Goal: Task Accomplishment & Management: Complete application form

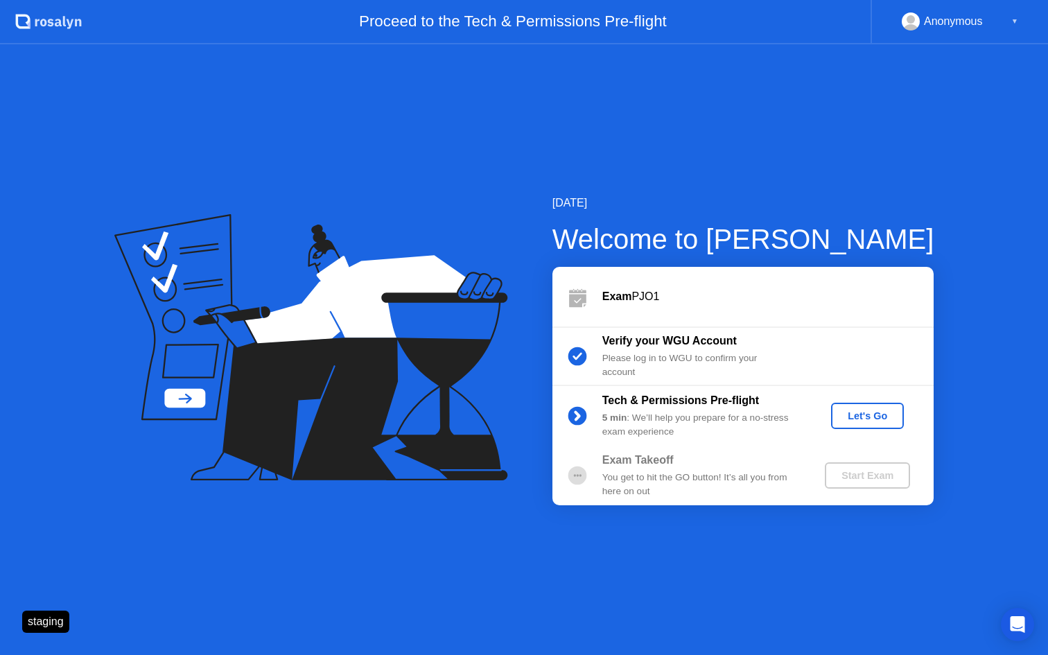
click at [874, 416] on div "Let's Go" at bounding box center [867, 415] width 62 height 11
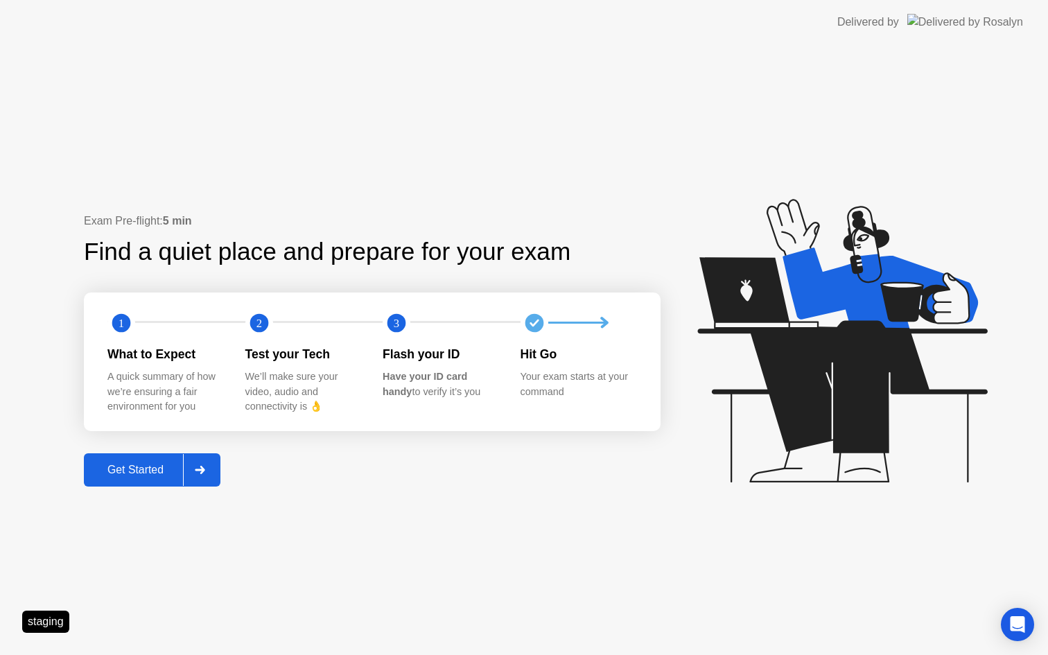
click at [152, 471] on div "Get Started" at bounding box center [135, 470] width 95 height 12
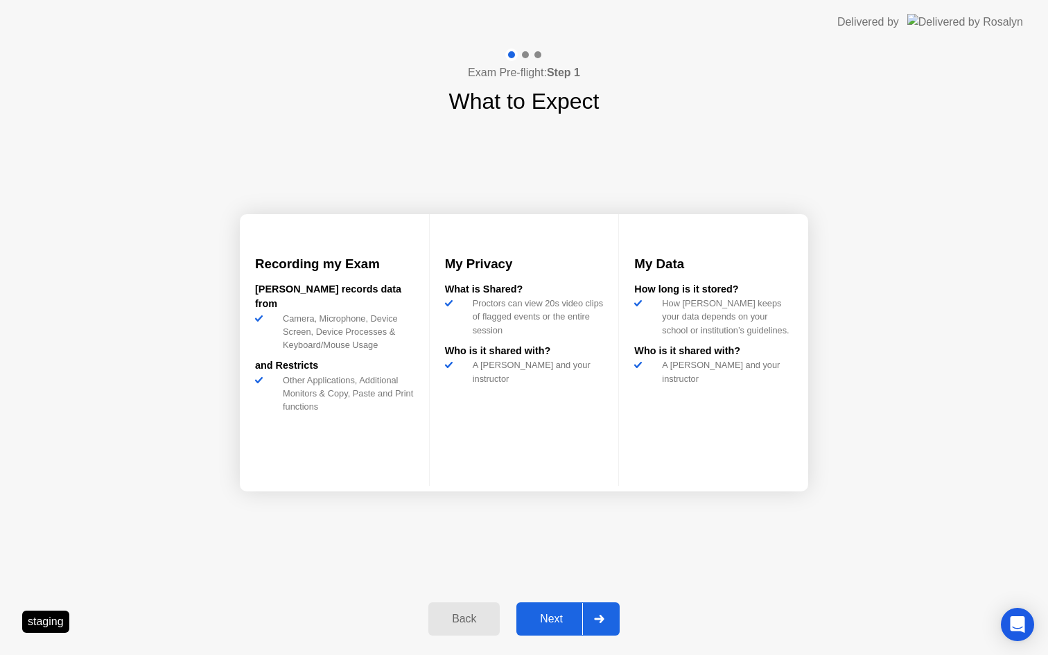
click at [551, 623] on div "Next" at bounding box center [551, 619] width 62 height 12
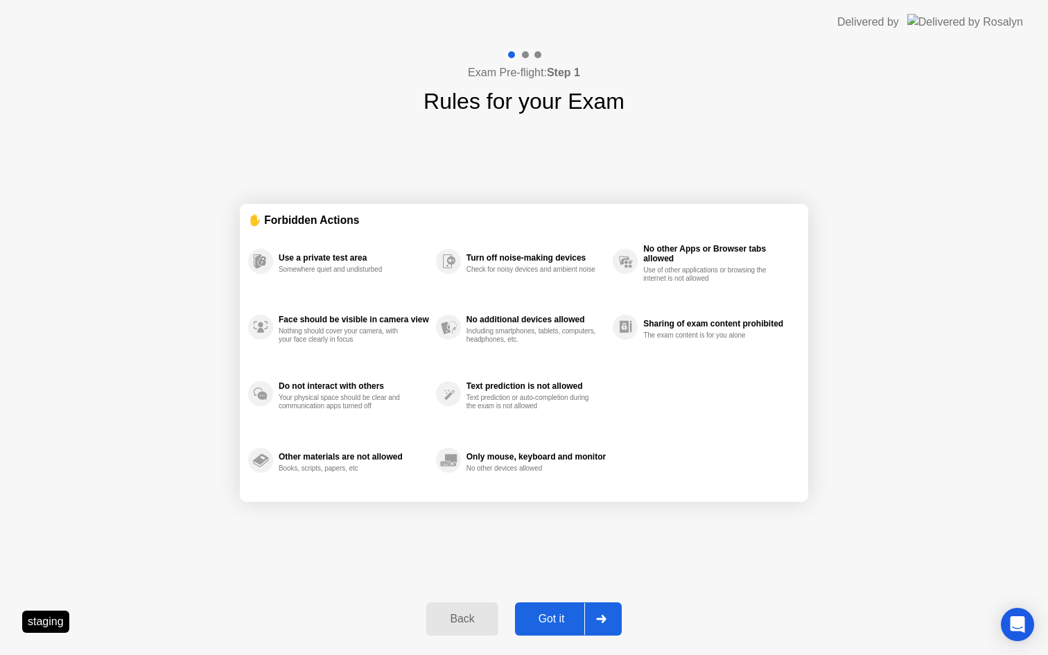
click at [552, 614] on div "Got it" at bounding box center [551, 619] width 65 height 12
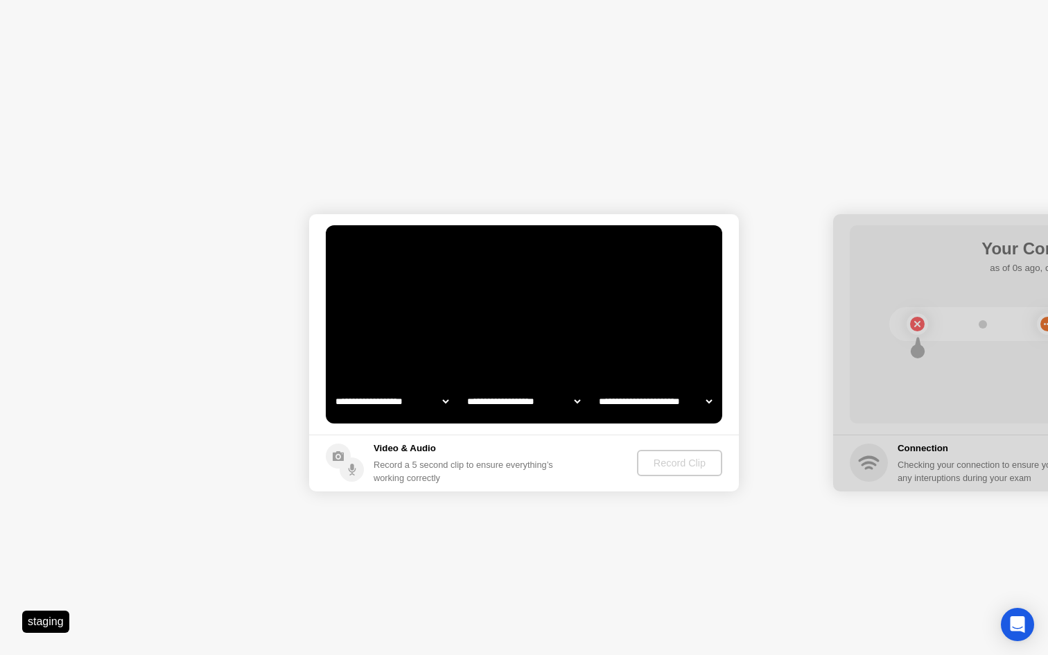
select select "**********"
select select "*******"
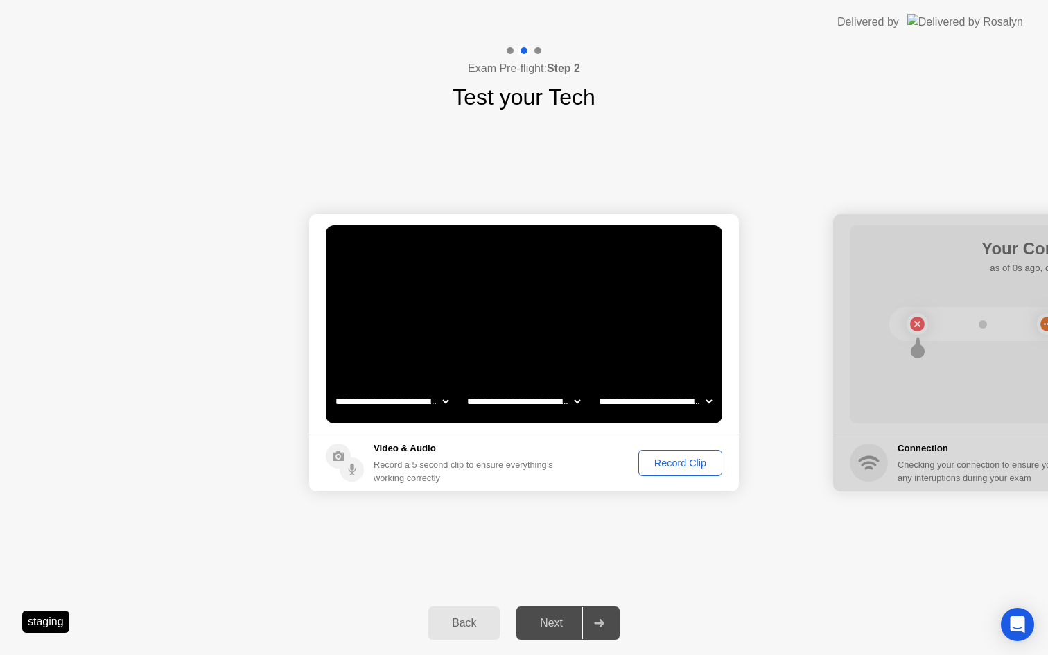
click at [660, 463] on div "Record Clip" at bounding box center [680, 462] width 74 height 11
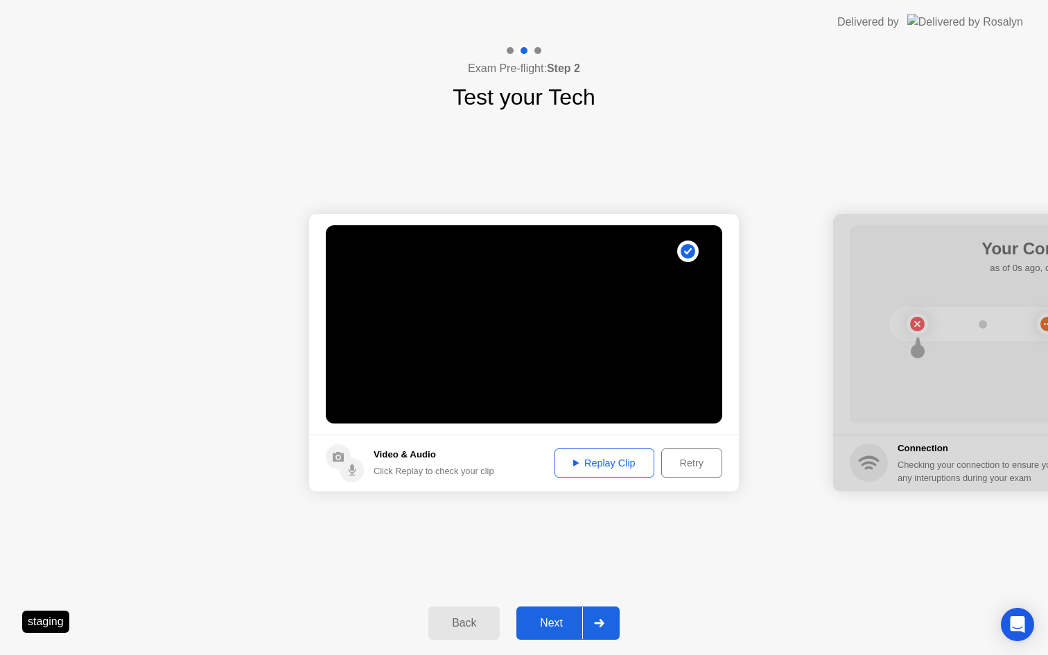
click at [547, 624] on div "Next" at bounding box center [551, 623] width 62 height 12
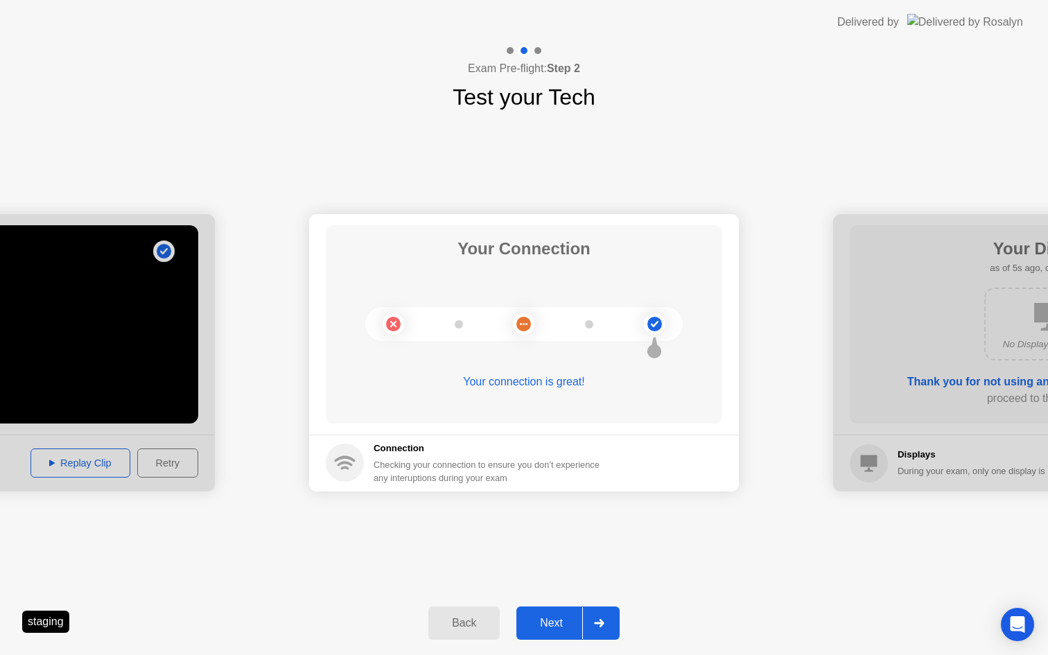
click at [545, 623] on div "Next" at bounding box center [551, 623] width 62 height 12
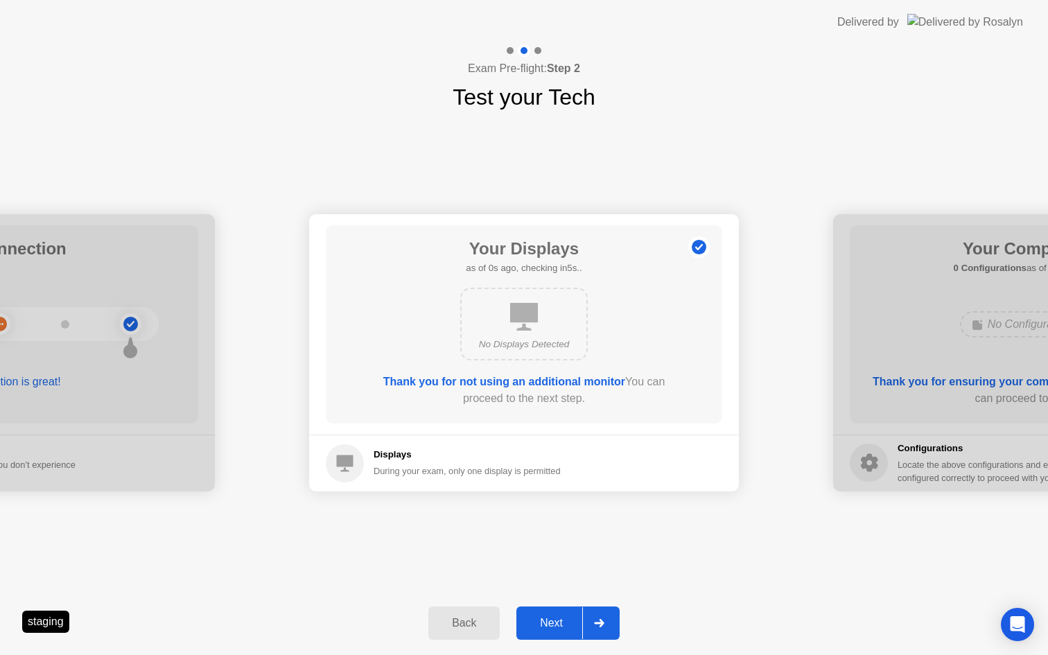
click at [546, 624] on div "Next" at bounding box center [551, 623] width 62 height 12
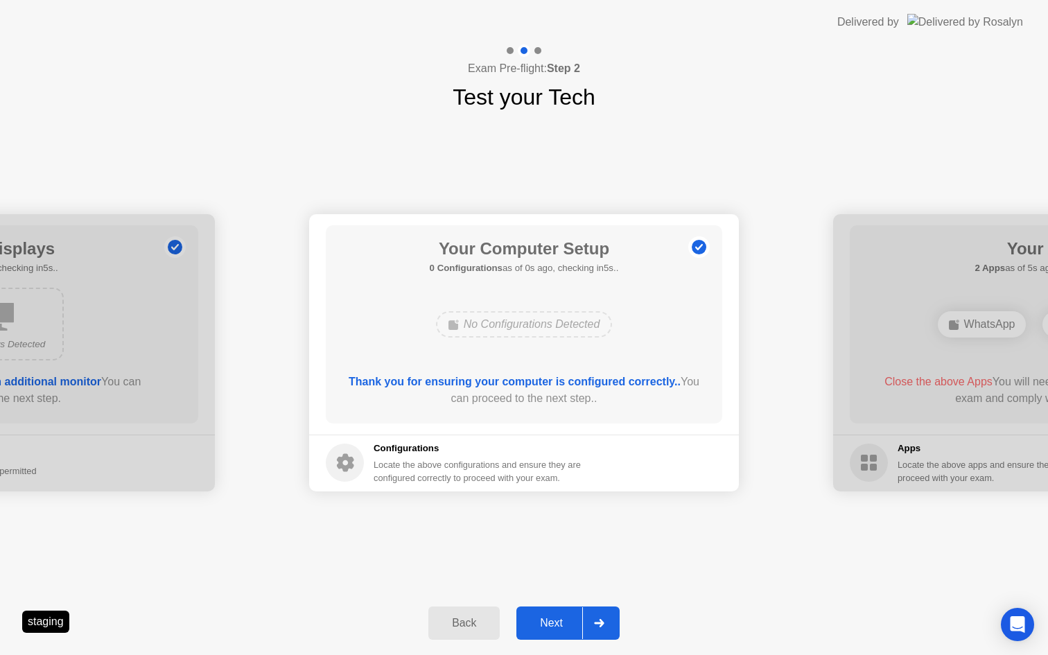
click at [546, 624] on div "Next" at bounding box center [551, 623] width 62 height 12
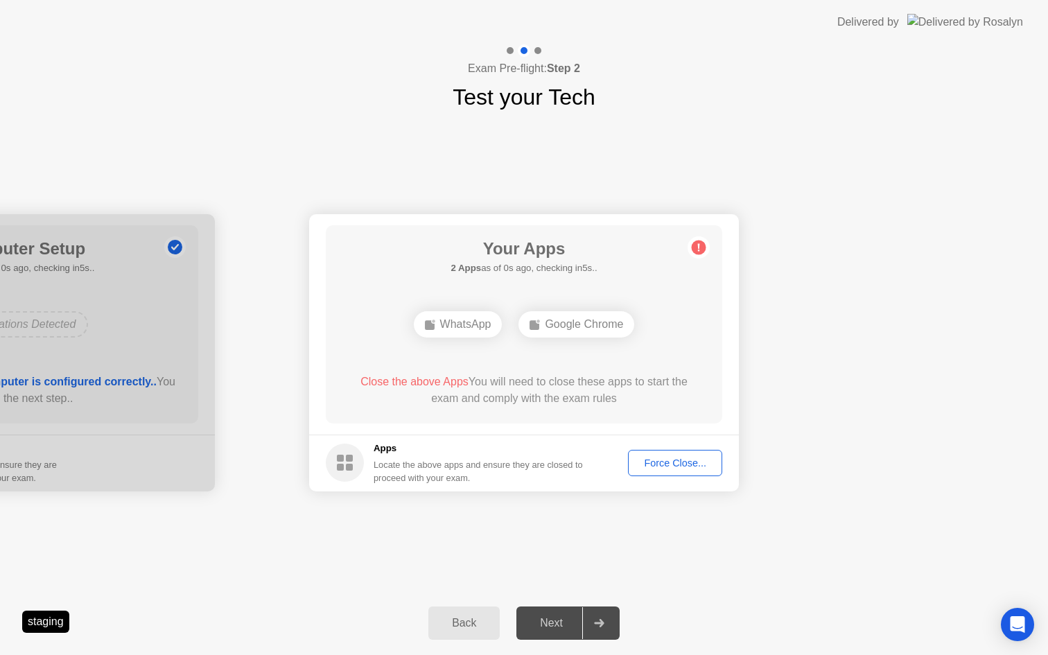
click at [666, 464] on div "Force Close..." at bounding box center [675, 462] width 85 height 11
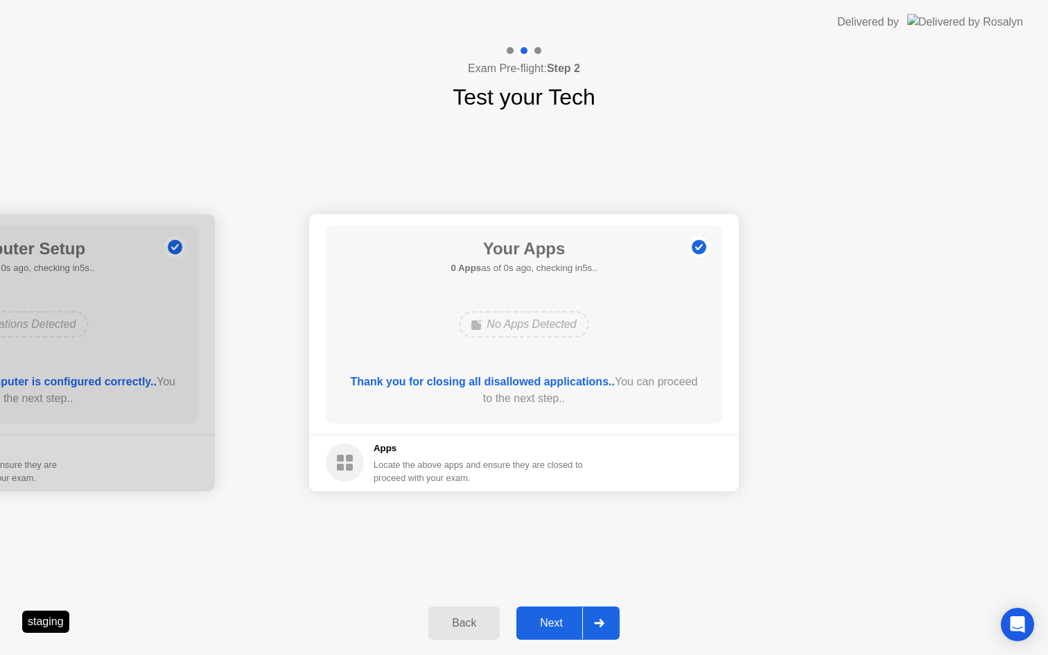
click at [550, 628] on div "Next" at bounding box center [551, 623] width 62 height 12
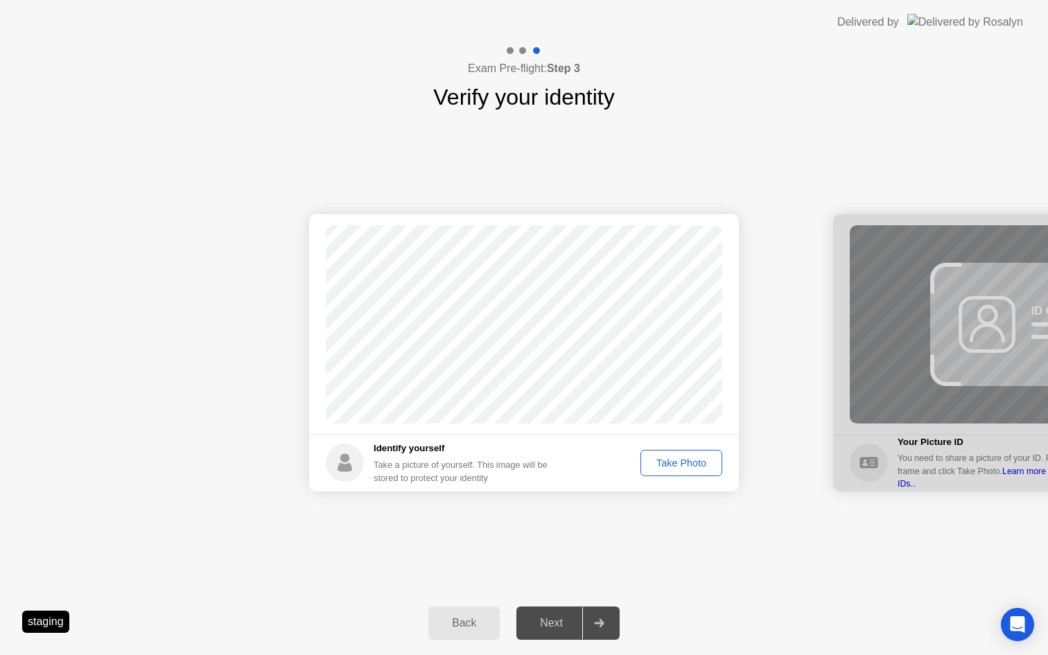
click at [691, 453] on button "Take Photo" at bounding box center [681, 463] width 82 height 26
click at [560, 621] on div "Next" at bounding box center [551, 623] width 62 height 12
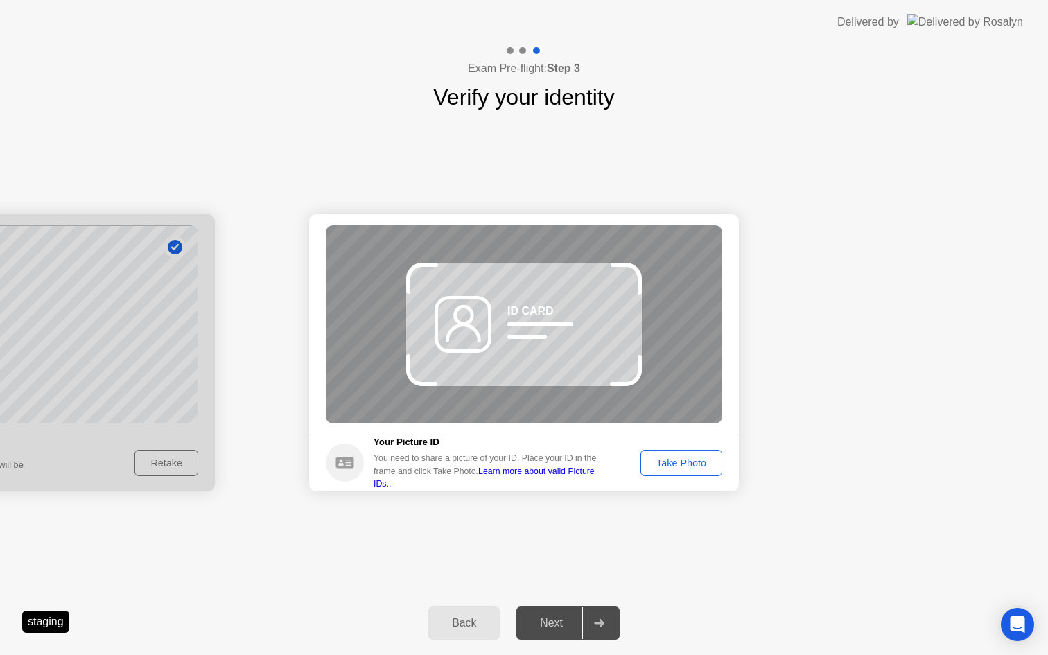
click at [661, 458] on div "Take Photo" at bounding box center [681, 462] width 72 height 11
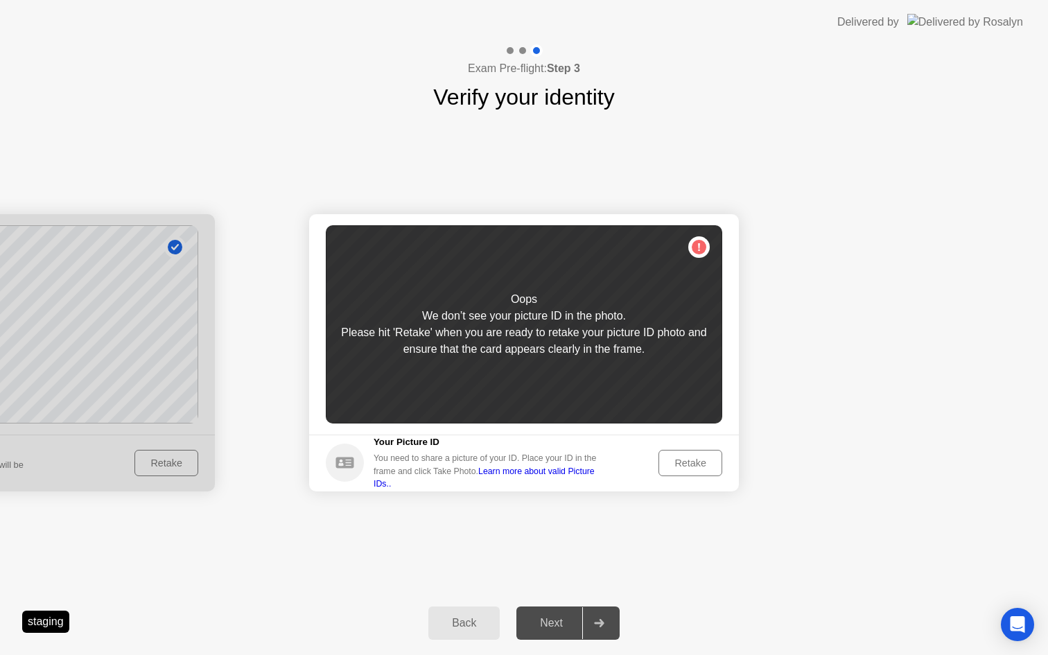
click at [685, 464] on div "Retake" at bounding box center [690, 462] width 54 height 11
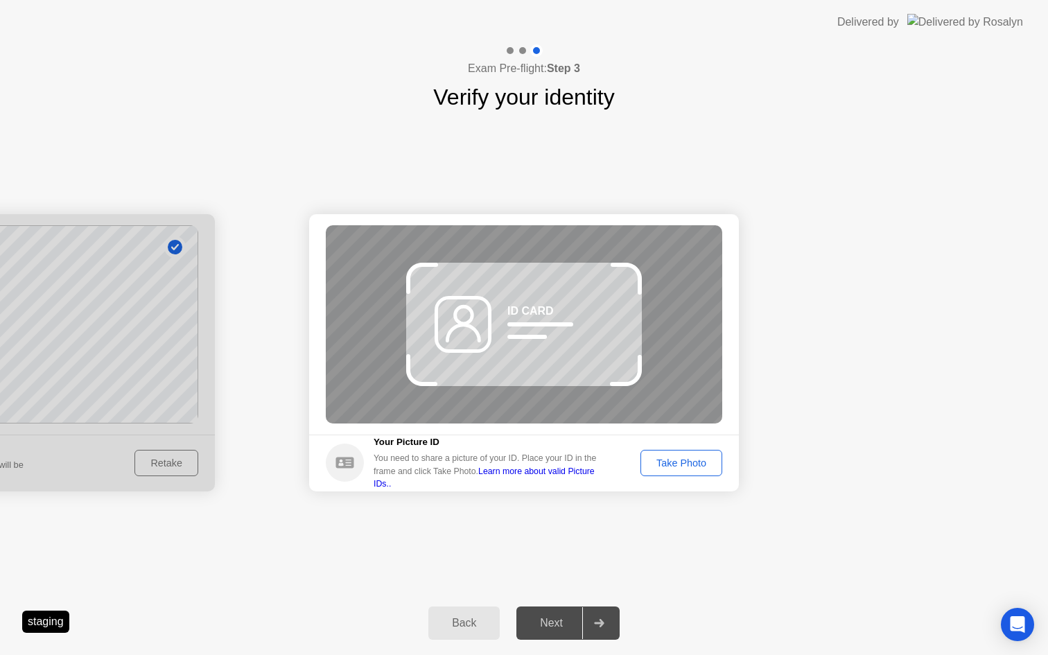
click at [685, 464] on div "Take Photo" at bounding box center [681, 462] width 72 height 11
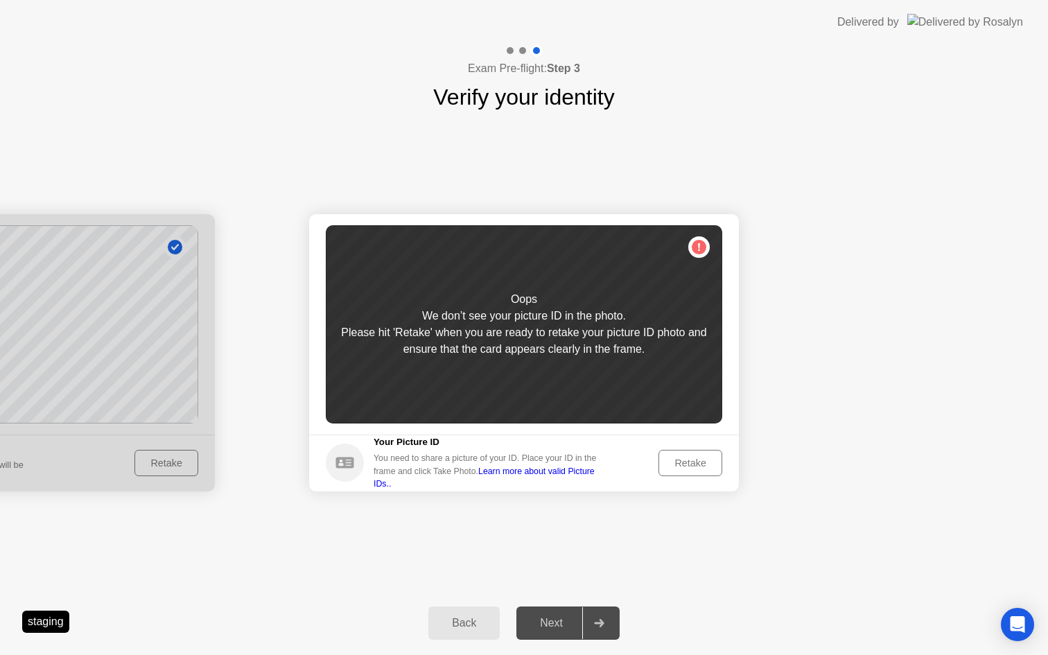
click at [685, 464] on div "Retake" at bounding box center [690, 462] width 54 height 11
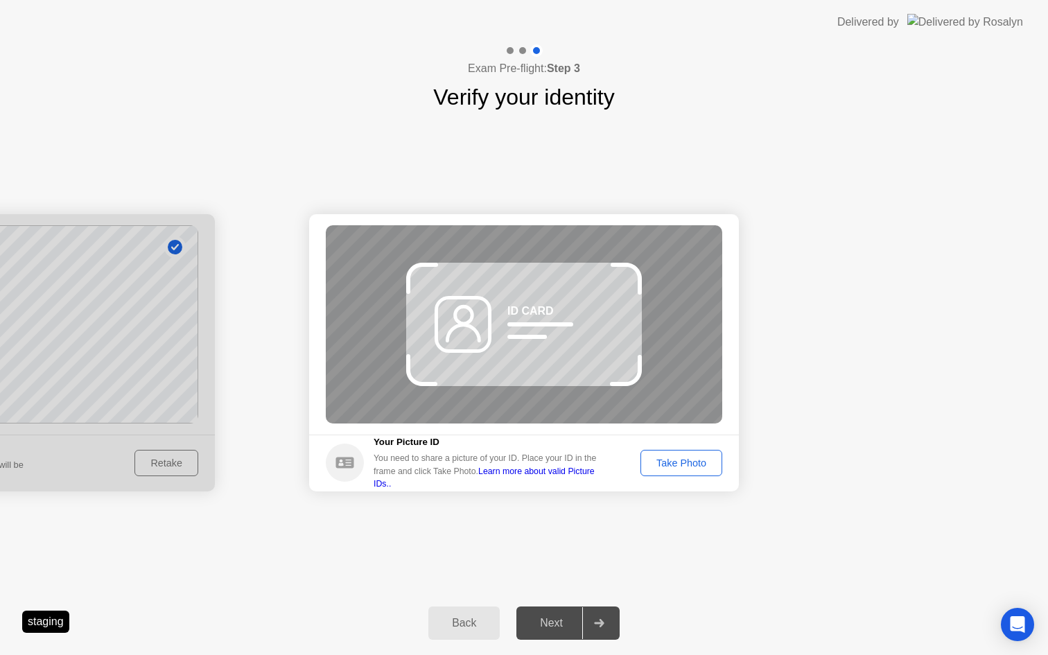
click at [685, 464] on div "Take Photo" at bounding box center [681, 462] width 72 height 11
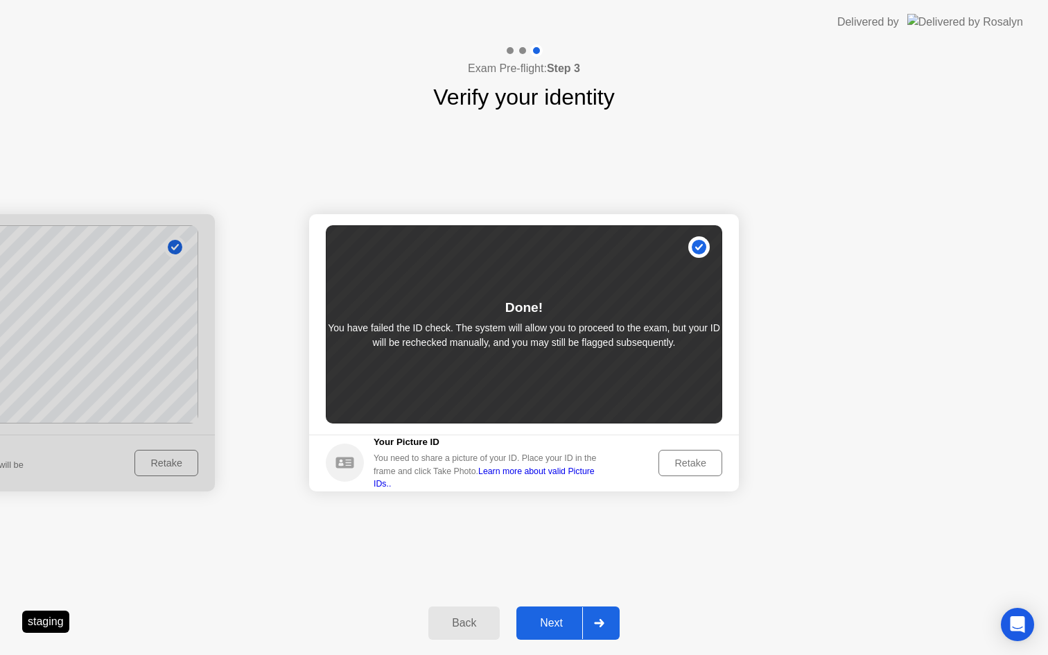
click at [562, 624] on div "Next" at bounding box center [551, 623] width 62 height 12
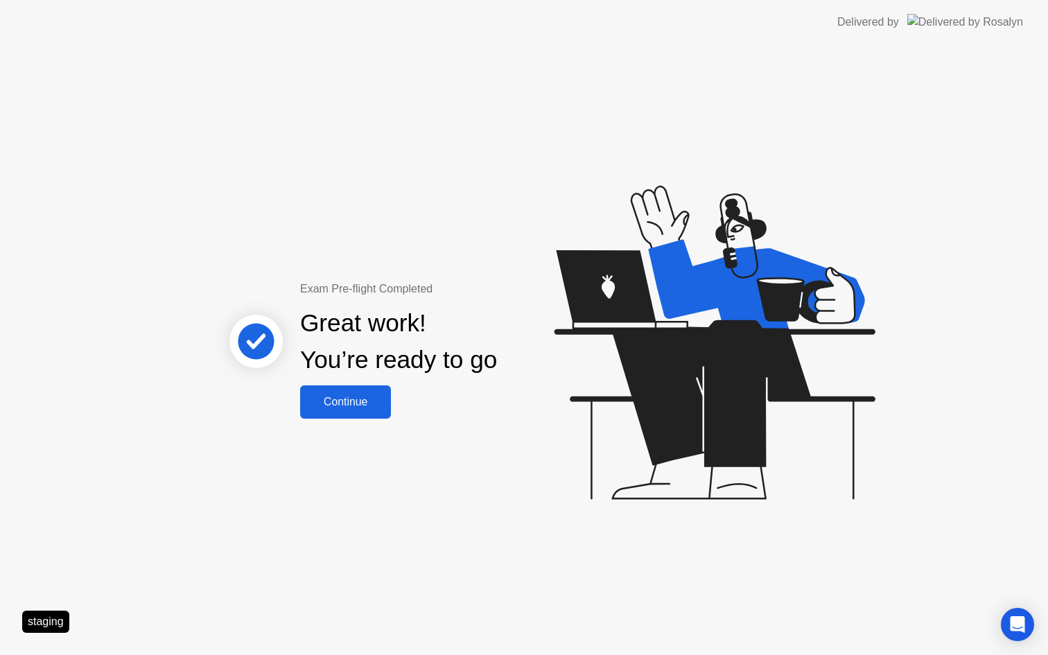
click at [364, 401] on div "Continue" at bounding box center [345, 402] width 82 height 12
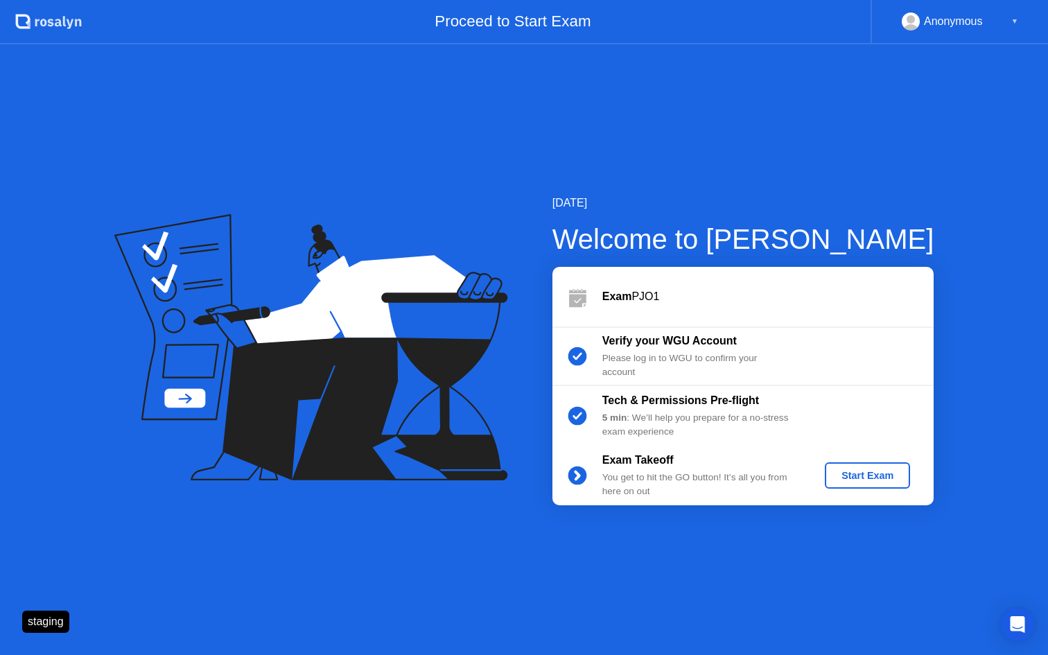
click at [858, 475] on div "Start Exam" at bounding box center [867, 475] width 74 height 11
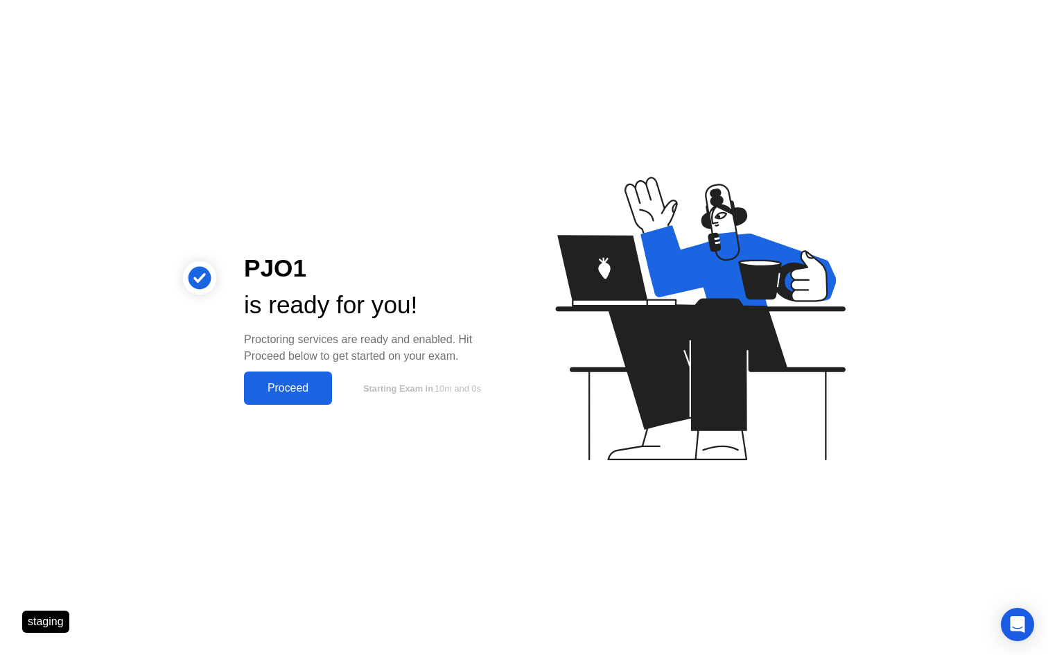
click at [292, 383] on div "Proceed" at bounding box center [288, 388] width 80 height 12
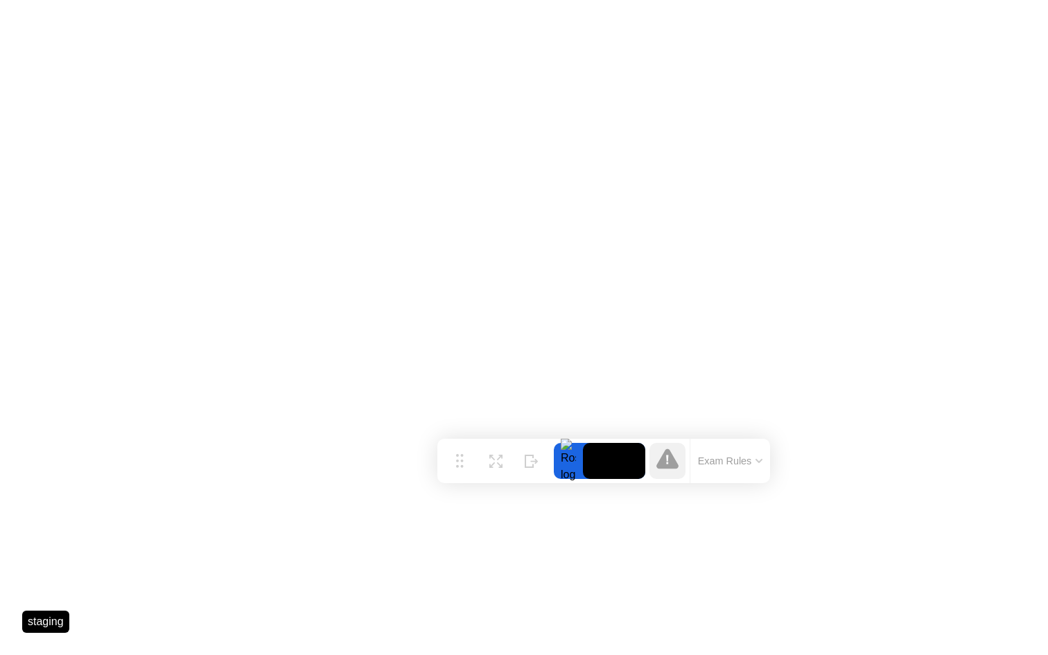
drag, startPoint x: 385, startPoint y: 638, endPoint x: 527, endPoint y: 403, distance: 274.2
click at [468, 468] on div "Move" at bounding box center [459, 472] width 18 height 8
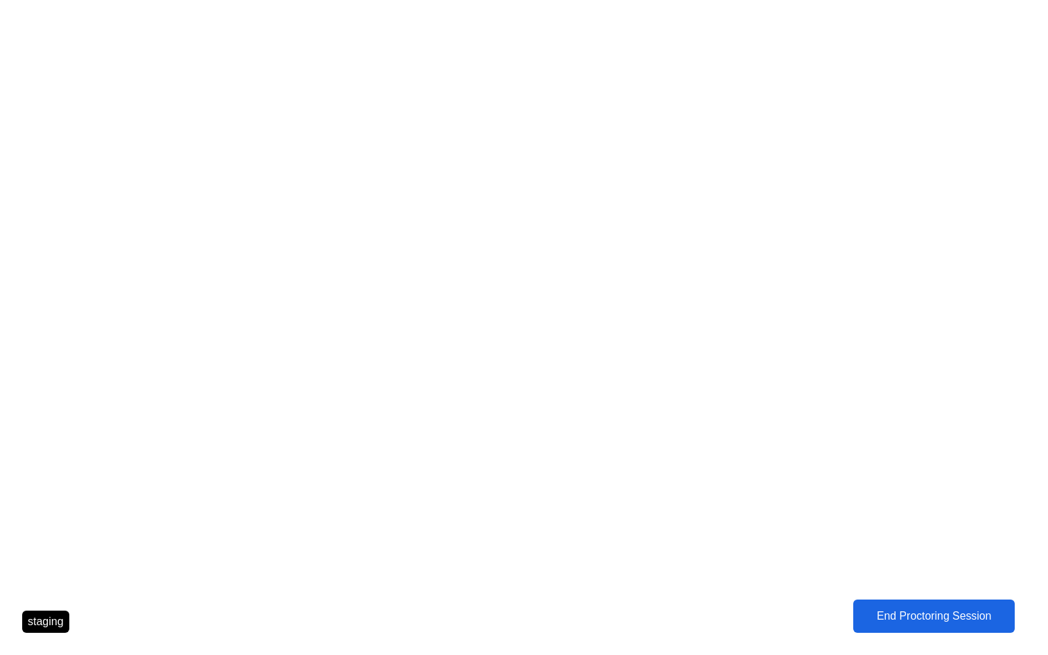
click at [935, 604] on button "End Proctoring Session" at bounding box center [933, 615] width 162 height 33
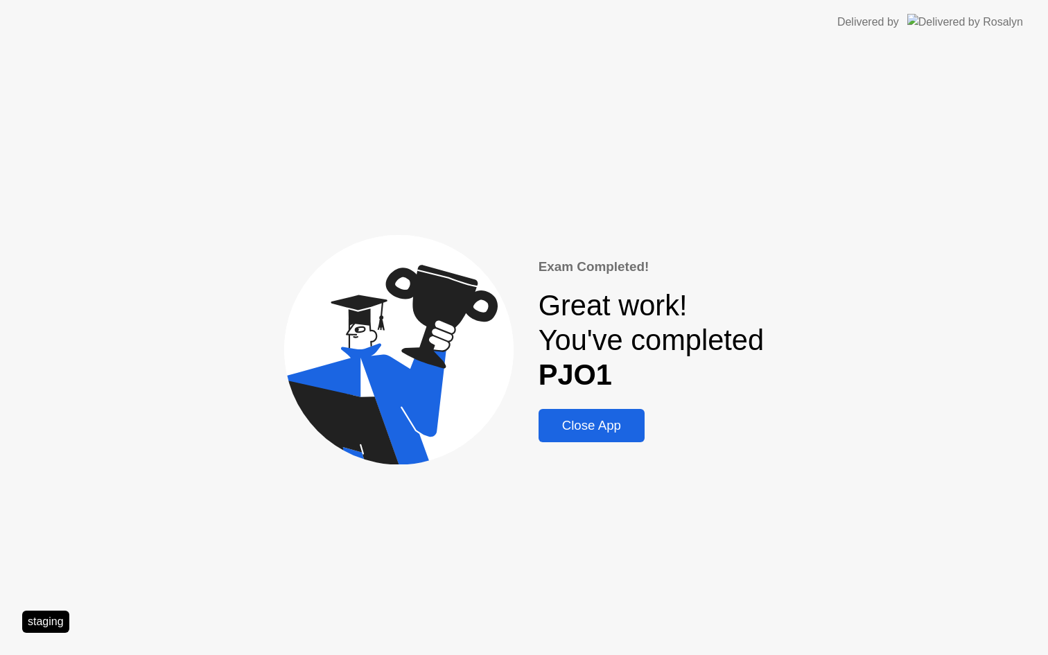
click at [606, 430] on div "Close App" at bounding box center [592, 425] width 98 height 15
